Goal: Task Accomplishment & Management: Manage account settings

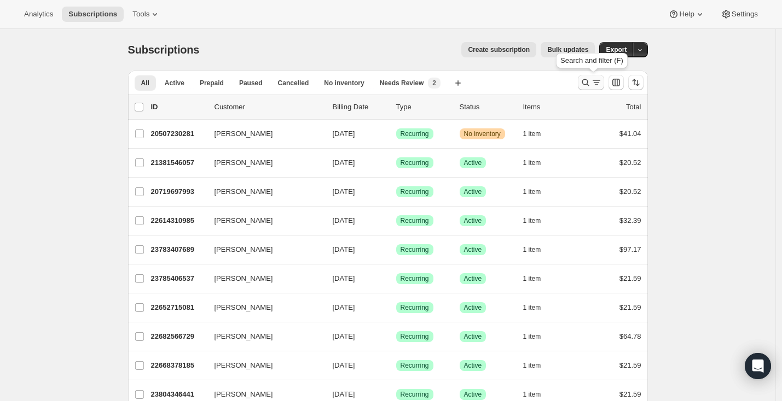
click at [586, 83] on icon "Search and filter results" at bounding box center [585, 82] width 11 height 11
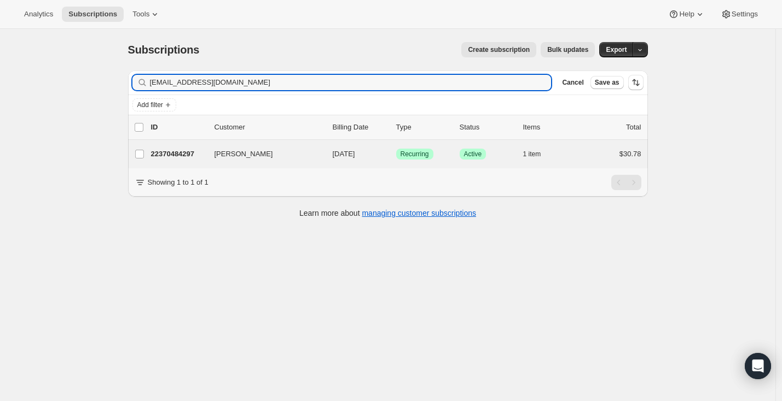
type input "[EMAIL_ADDRESS][DOMAIN_NAME]"
click at [319, 162] on div "[PERSON_NAME] 22370484297 [PERSON_NAME] [DATE] Success Recurring Success Active…" at bounding box center [388, 154] width 520 height 28
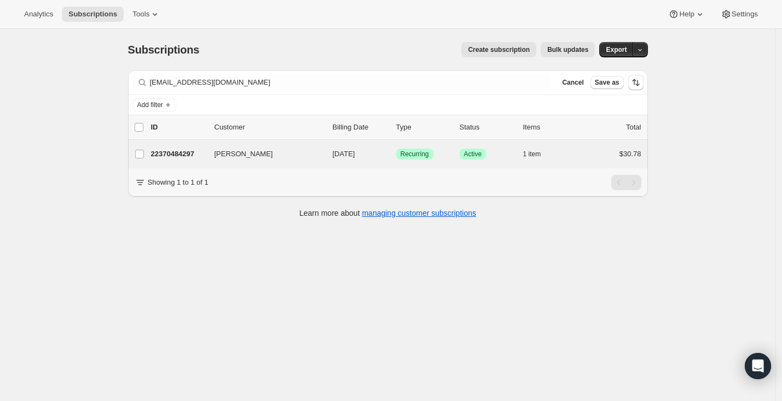
click at [310, 166] on div "[PERSON_NAME] 22370484297 [PERSON_NAME] [DATE] Success Recurring Success Active…" at bounding box center [388, 154] width 520 height 28
click at [239, 154] on span "[PERSON_NAME]" at bounding box center [243, 154] width 59 height 11
click at [396, 153] on div "22370484297 [PERSON_NAME] [DATE] Success Recurring Success Active 1 item $30.78" at bounding box center [396, 154] width 490 height 15
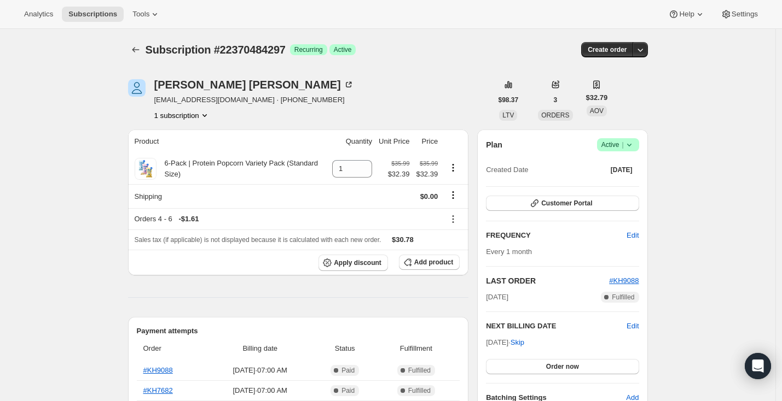
click at [611, 154] on div "Plan Success Active | Created Date [DATE]" at bounding box center [562, 157] width 153 height 39
click at [611, 143] on span "Active |" at bounding box center [617, 144] width 33 height 11
click at [618, 185] on span "Cancel subscription" at bounding box center [617, 185] width 62 height 8
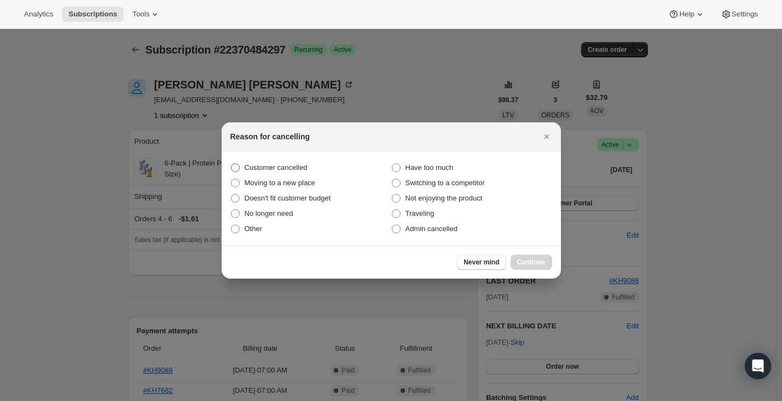
click at [269, 165] on span "Customer cancelled" at bounding box center [275, 168] width 63 height 8
click at [231, 164] on input "Customer cancelled" at bounding box center [231, 164] width 1 height 1
radio input "true"
click at [535, 261] on span "Continue" at bounding box center [531, 262] width 28 height 9
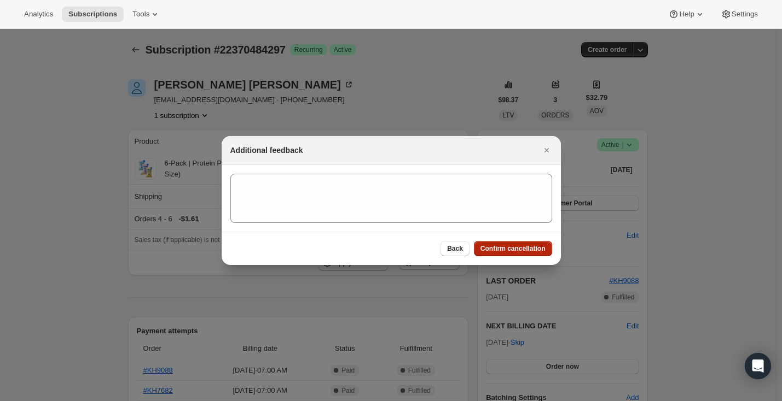
click at [515, 251] on span "Confirm cancellation" at bounding box center [512, 248] width 65 height 9
